Goal: Information Seeking & Learning: Understand process/instructions

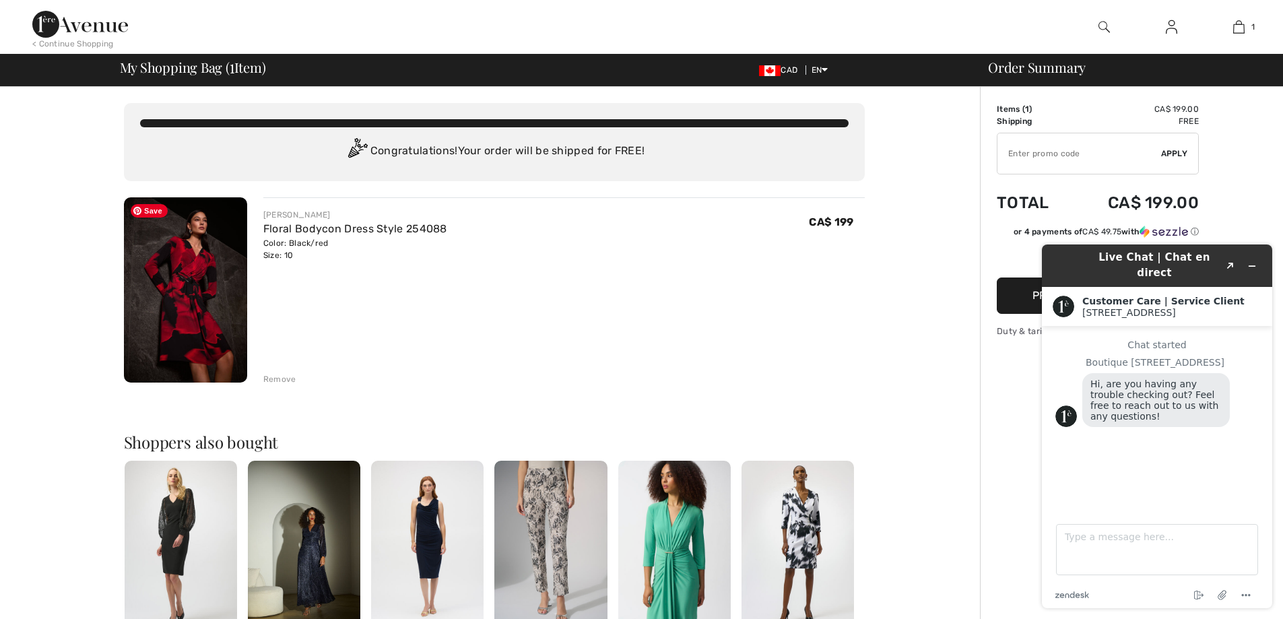
click at [223, 265] on img at bounding box center [185, 289] width 123 height 185
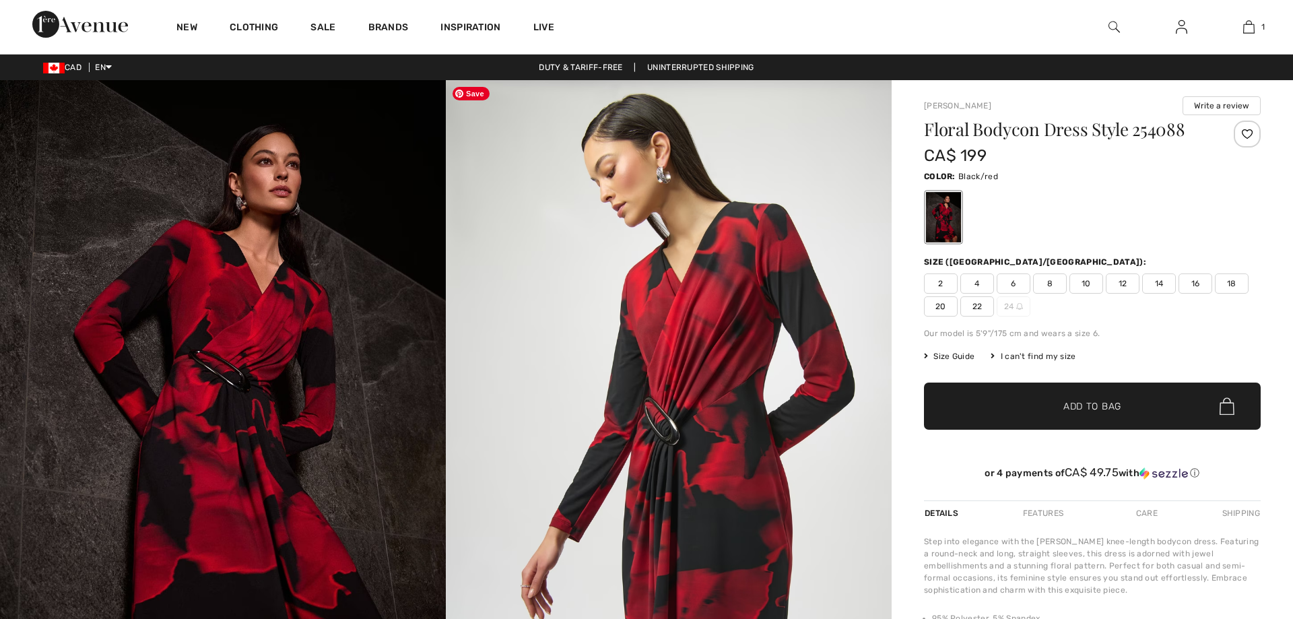
checkbox input "true"
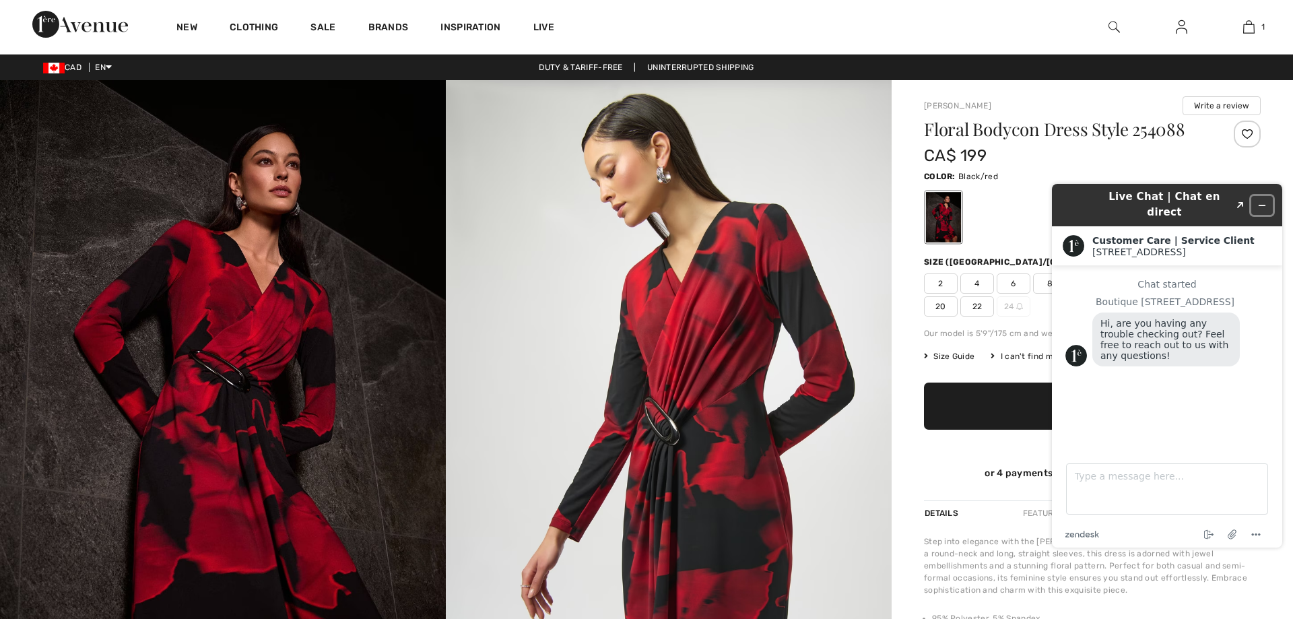
click at [1267, 199] on button "Minimize widget" at bounding box center [1262, 205] width 22 height 19
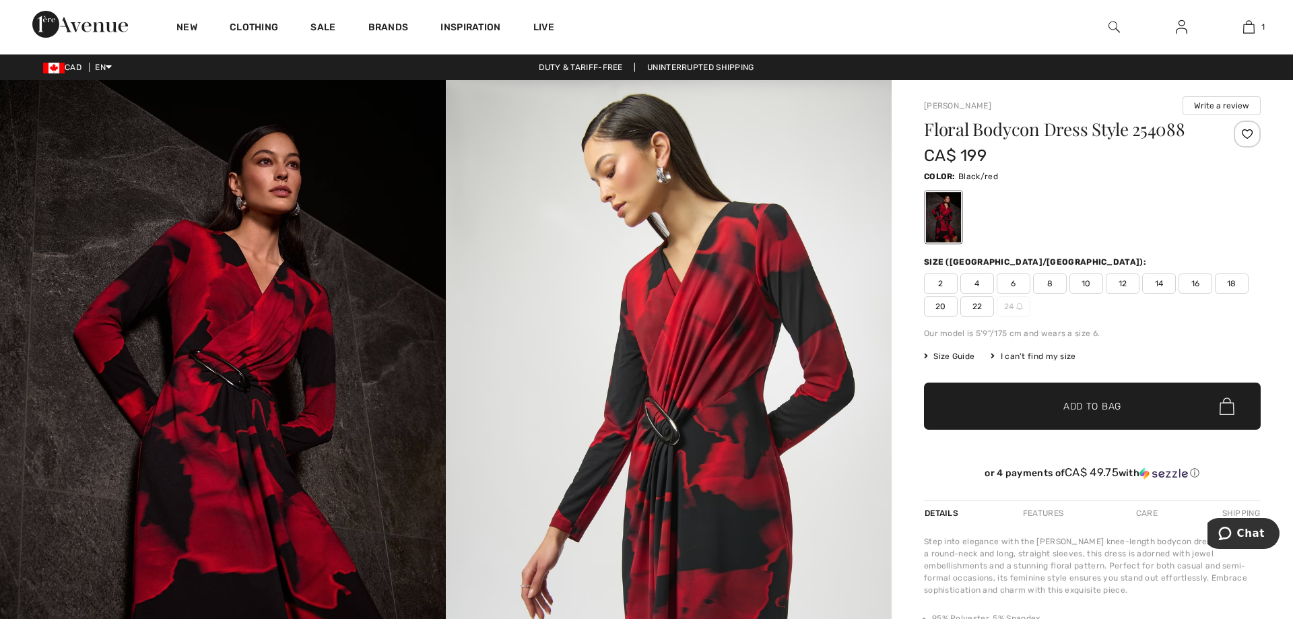
click at [943, 355] on span "Size Guide" at bounding box center [949, 356] width 50 height 12
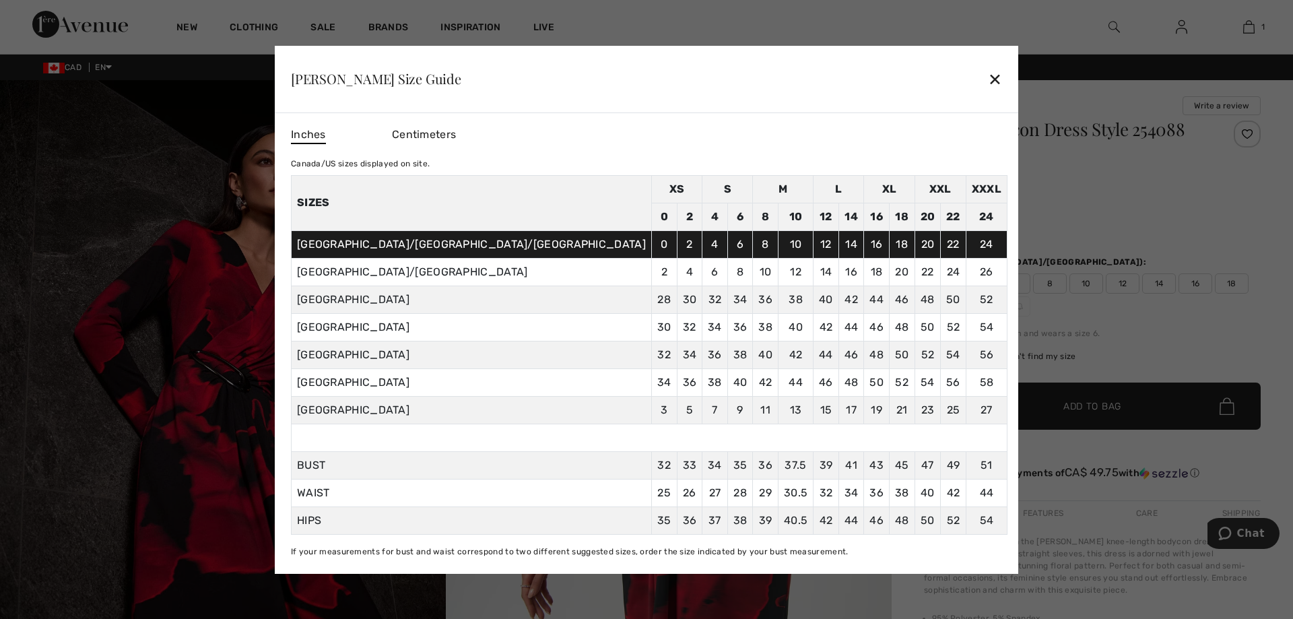
click at [988, 83] on div "✕" at bounding box center [995, 79] width 14 height 28
